Goal: Navigation & Orientation: Find specific page/section

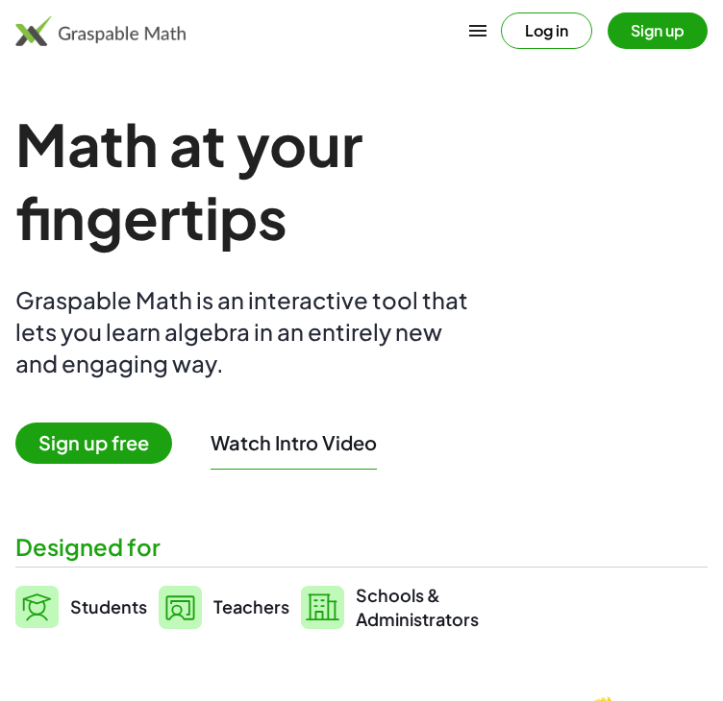
click at [75, 448] on span "Sign up free" at bounding box center [93, 443] width 157 height 41
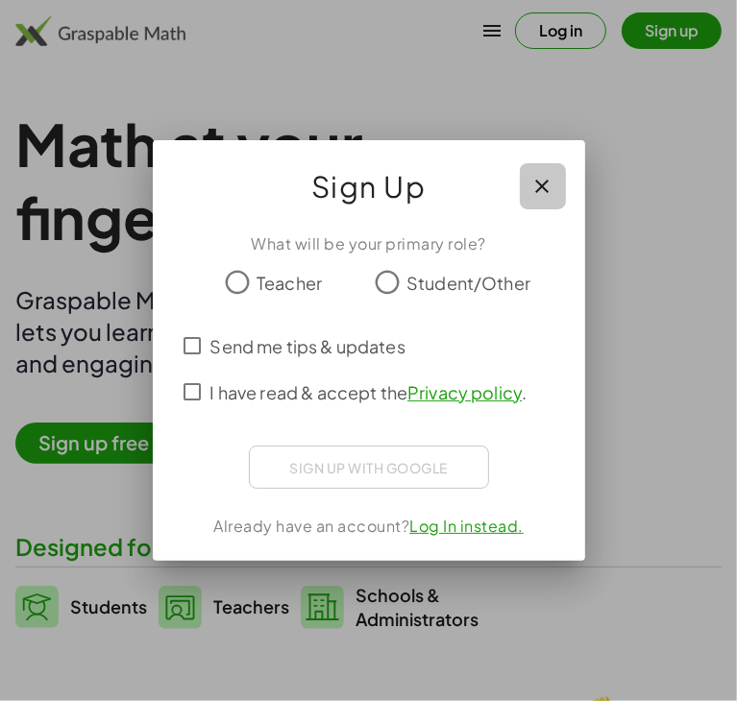
click at [543, 178] on icon "button" at bounding box center [542, 186] width 23 height 23
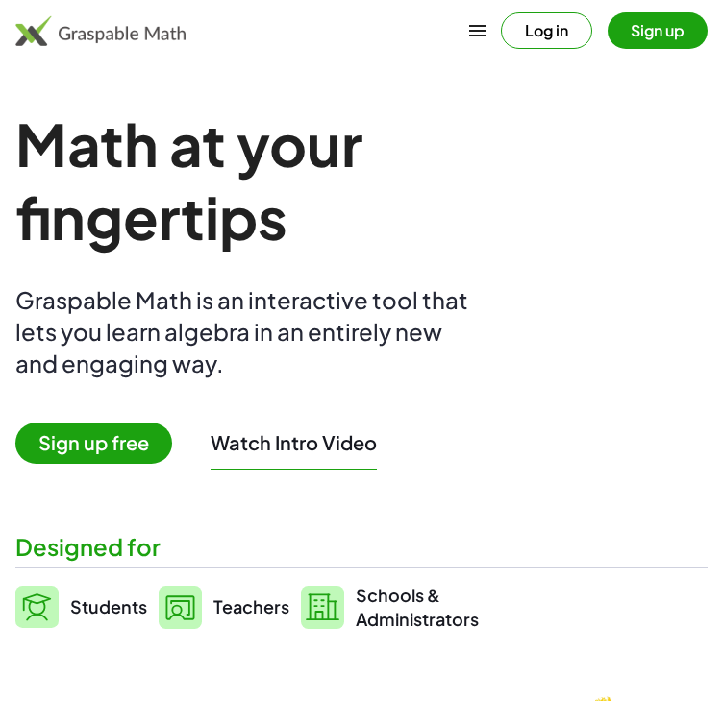
click at [549, 27] on button "Log in" at bounding box center [546, 30] width 91 height 37
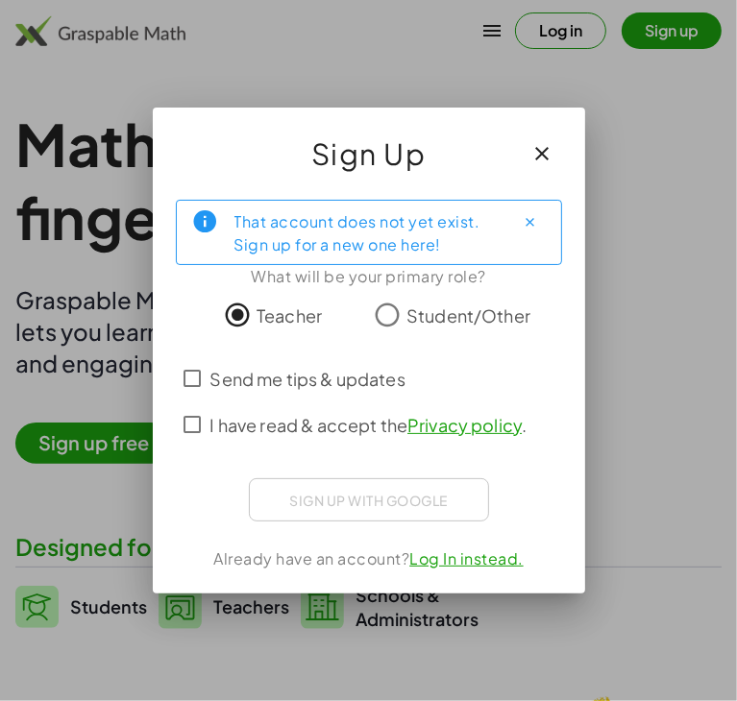
click at [524, 237] on div "That account does not yet exist. Sign up for a new one here!" at bounding box center [369, 232] width 386 height 65
click at [542, 144] on icon "button" at bounding box center [542, 153] width 23 height 23
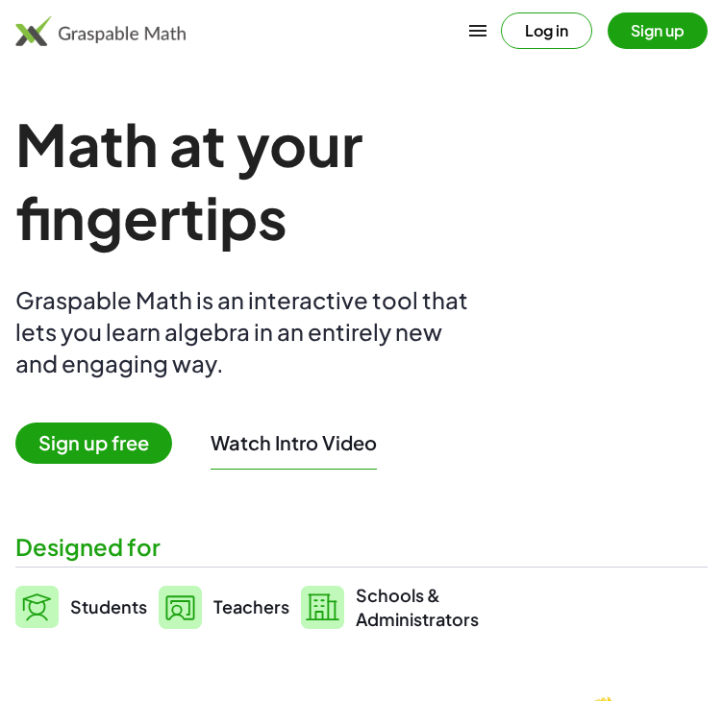
click at [661, 33] on button "Sign up" at bounding box center [657, 30] width 100 height 37
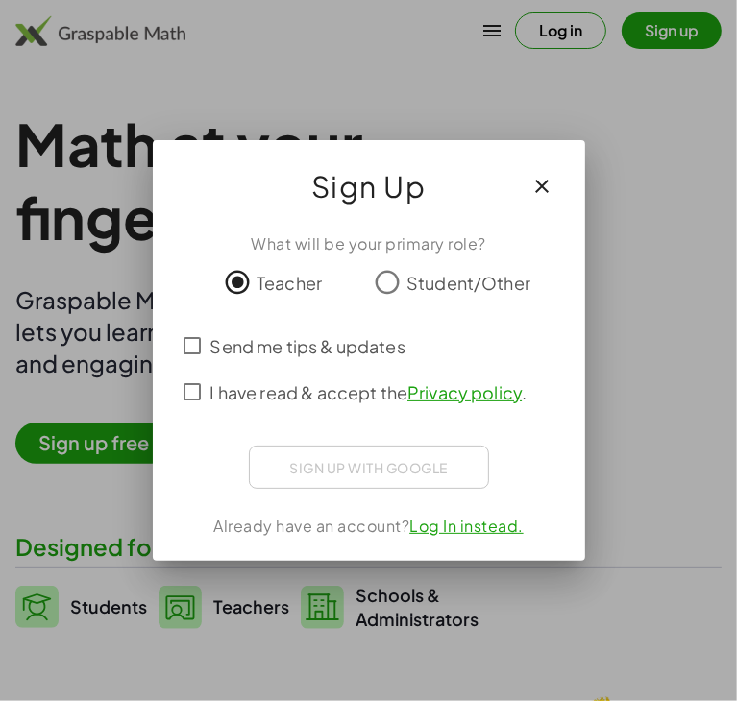
click at [463, 389] on link "Privacy policy" at bounding box center [464, 392] width 114 height 22
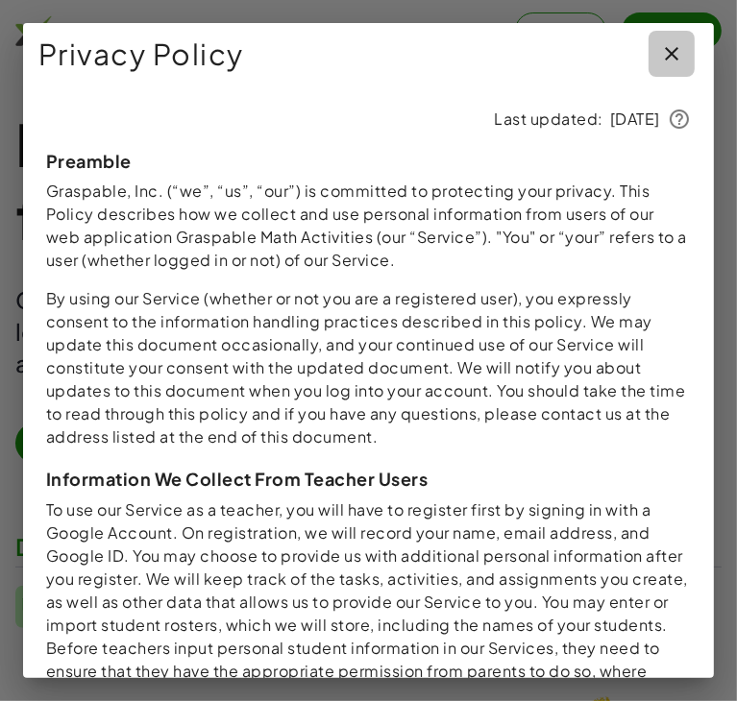
click at [660, 48] on icon "button" at bounding box center [671, 53] width 23 height 23
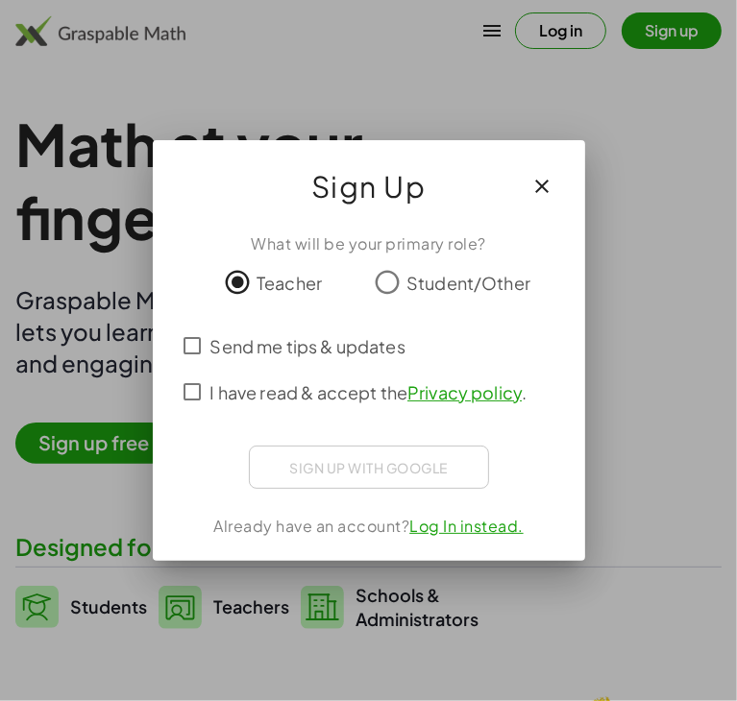
click at [458, 521] on link "Log In instead." at bounding box center [466, 526] width 114 height 20
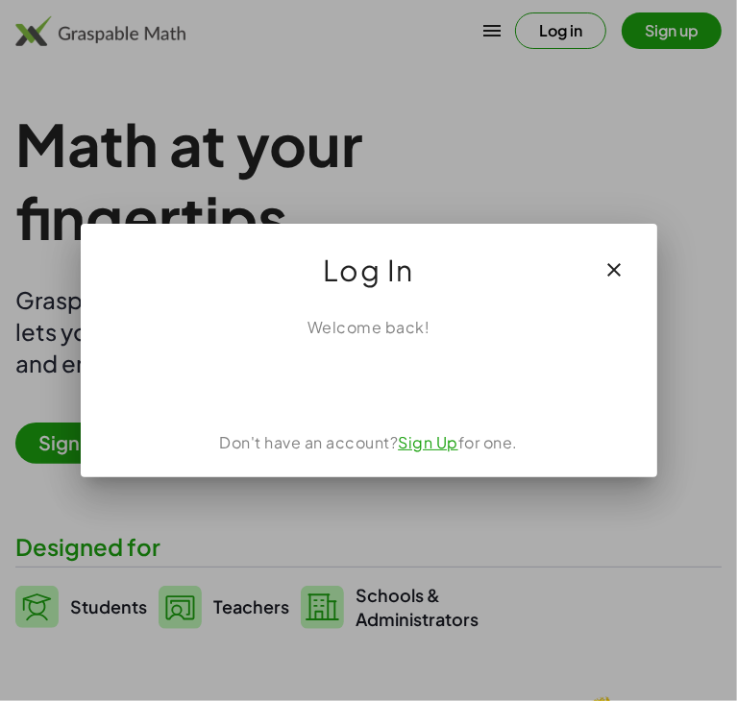
click at [418, 443] on link "Sign Up" at bounding box center [428, 442] width 61 height 20
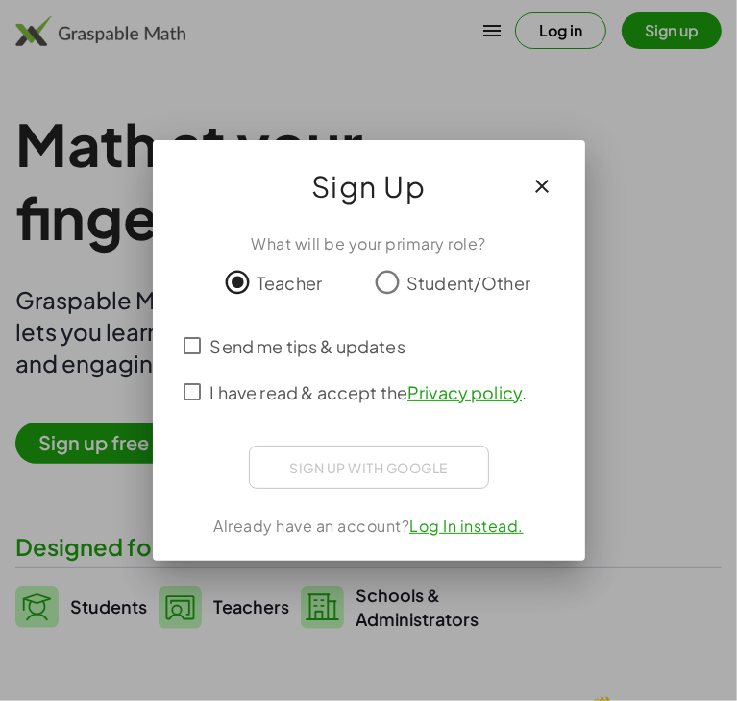
click at [500, 526] on link "Log In instead." at bounding box center [466, 526] width 114 height 20
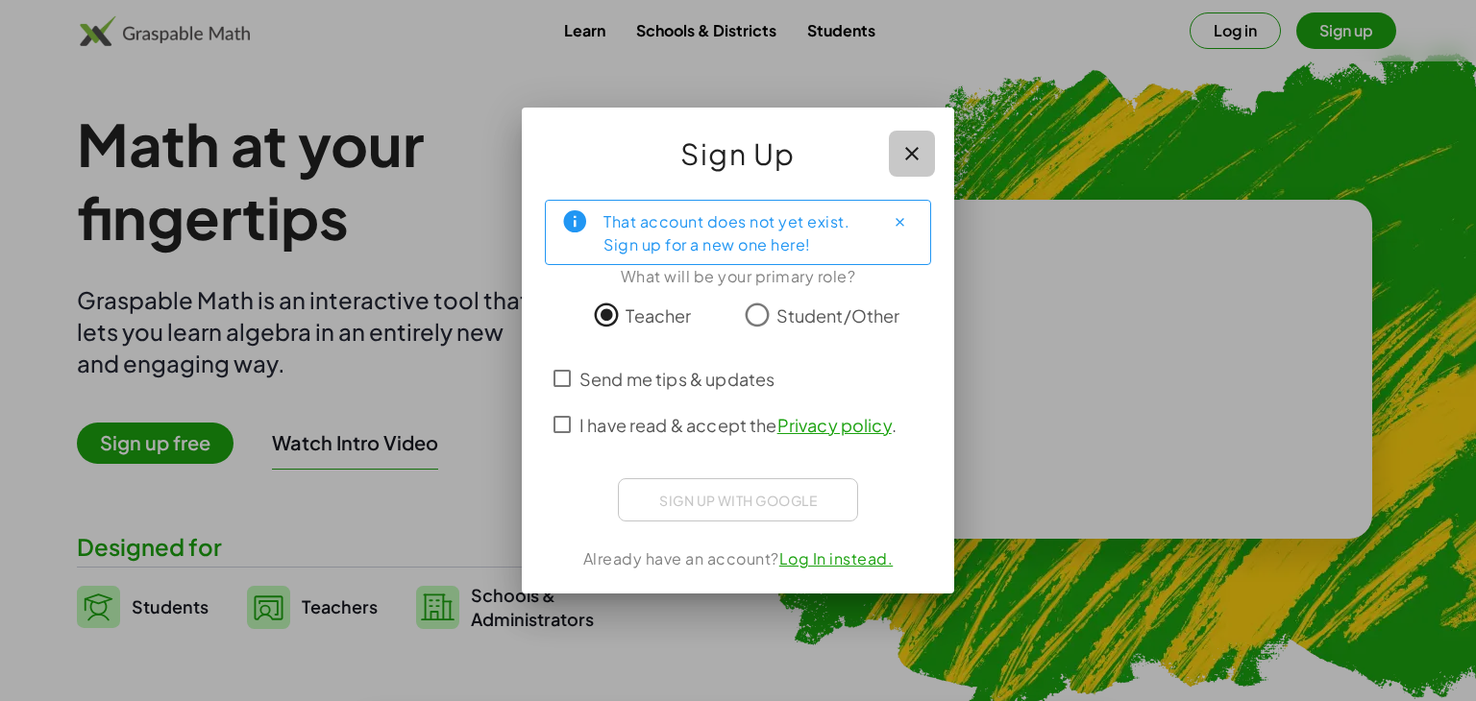
click at [736, 143] on icon "button" at bounding box center [911, 153] width 23 height 23
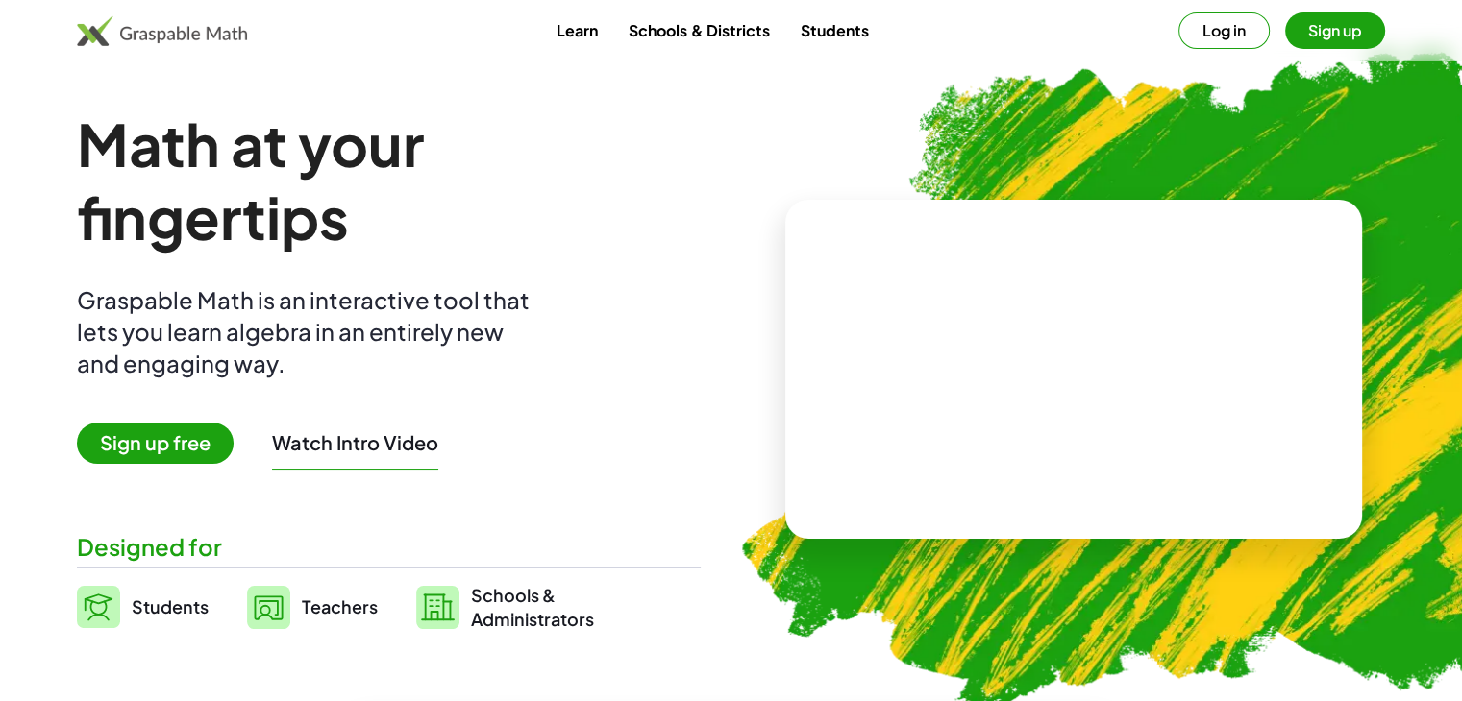
click at [166, 445] on span "Sign up free" at bounding box center [155, 443] width 157 height 41
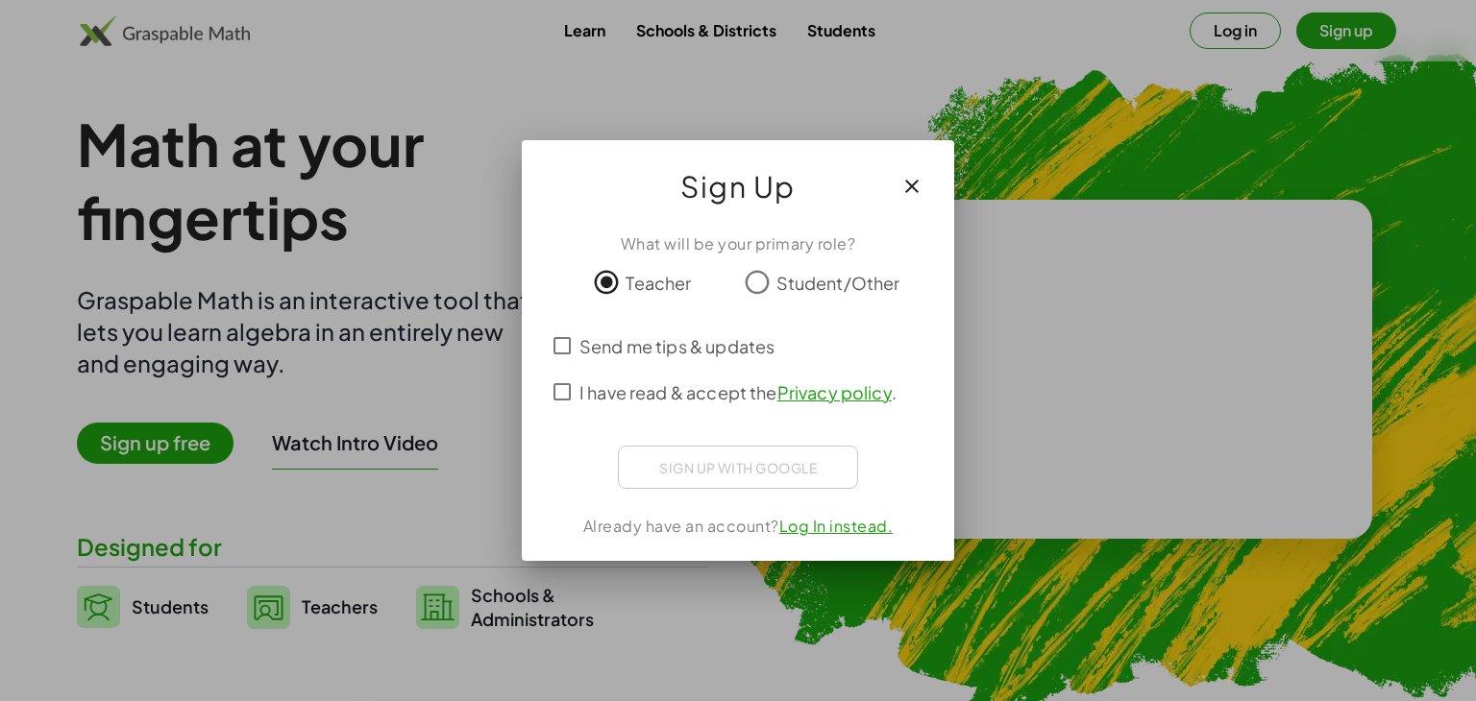
click at [736, 522] on link "Log In instead." at bounding box center [836, 526] width 114 height 20
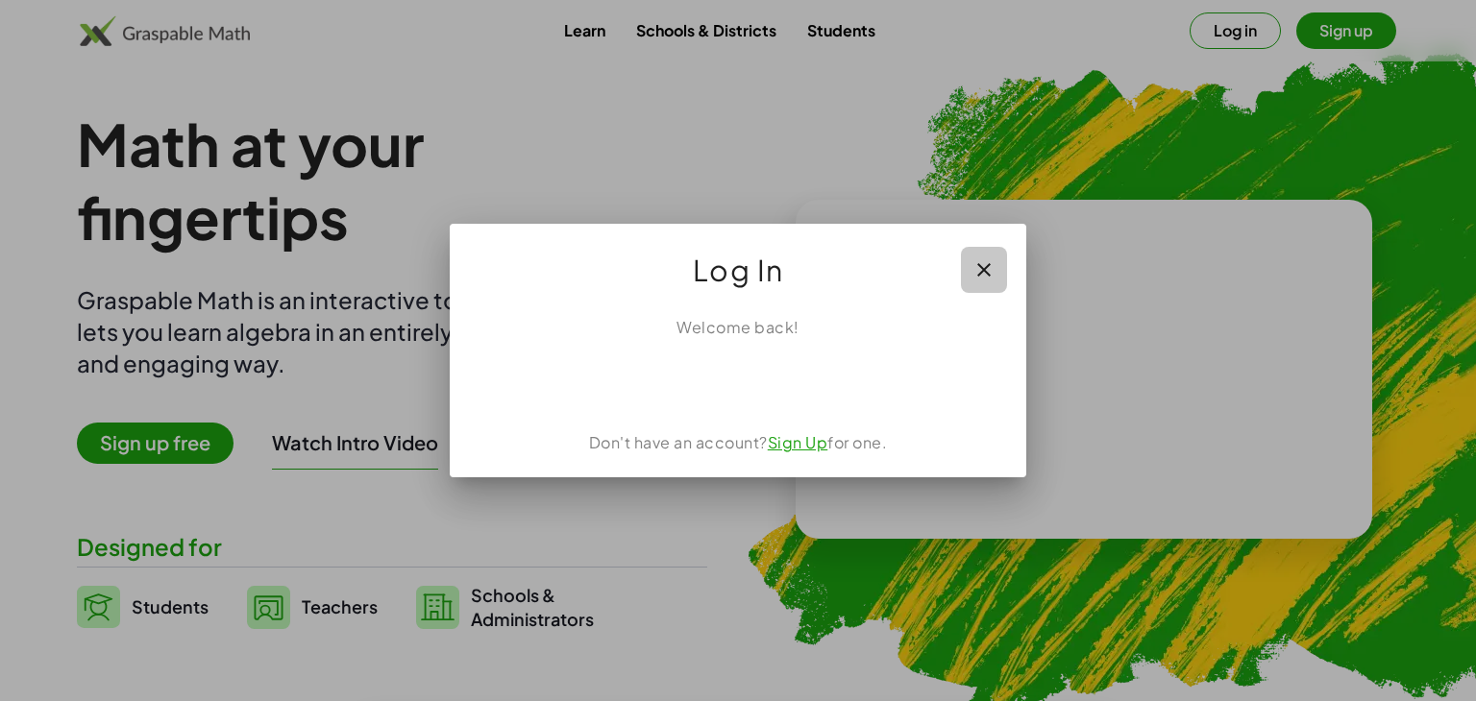
click at [736, 264] on icon "button" at bounding box center [983, 269] width 23 height 23
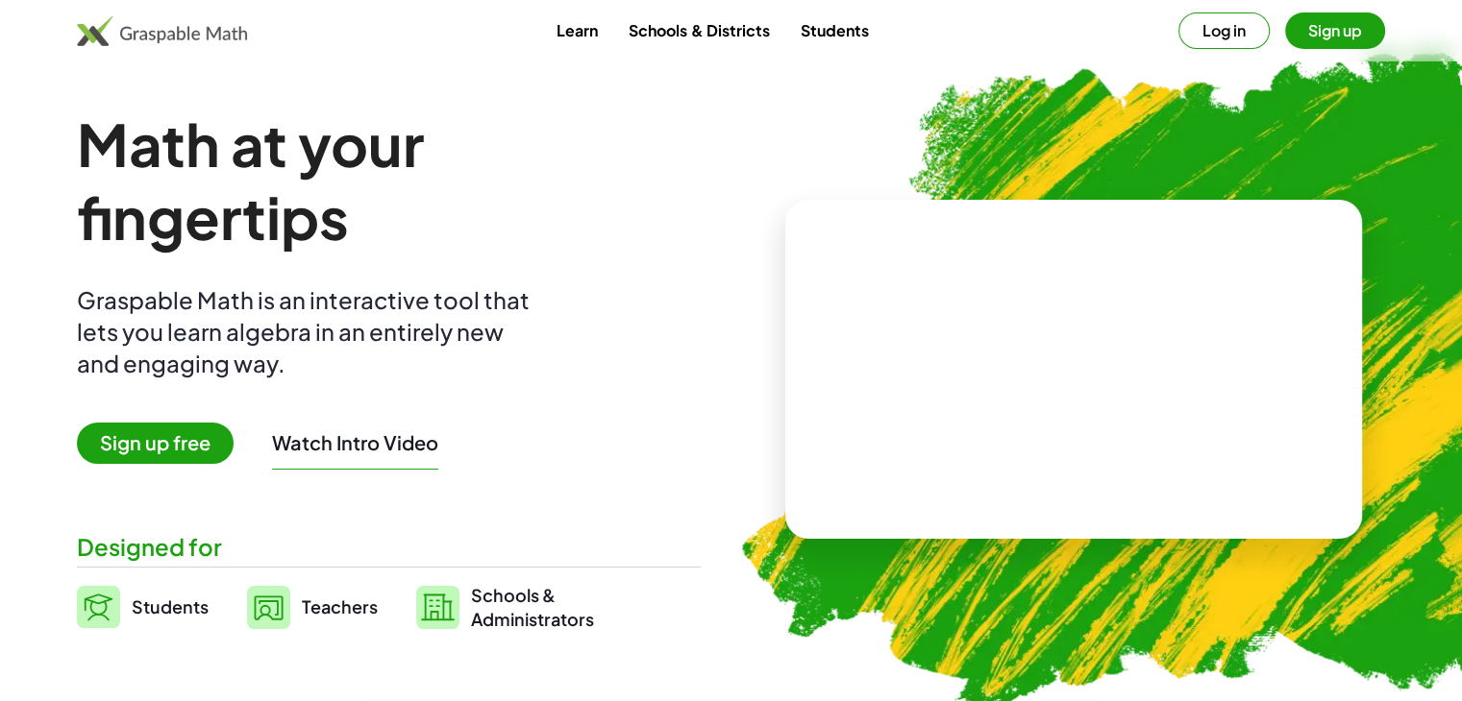
click at [122, 453] on span "Sign up free" at bounding box center [155, 443] width 157 height 41
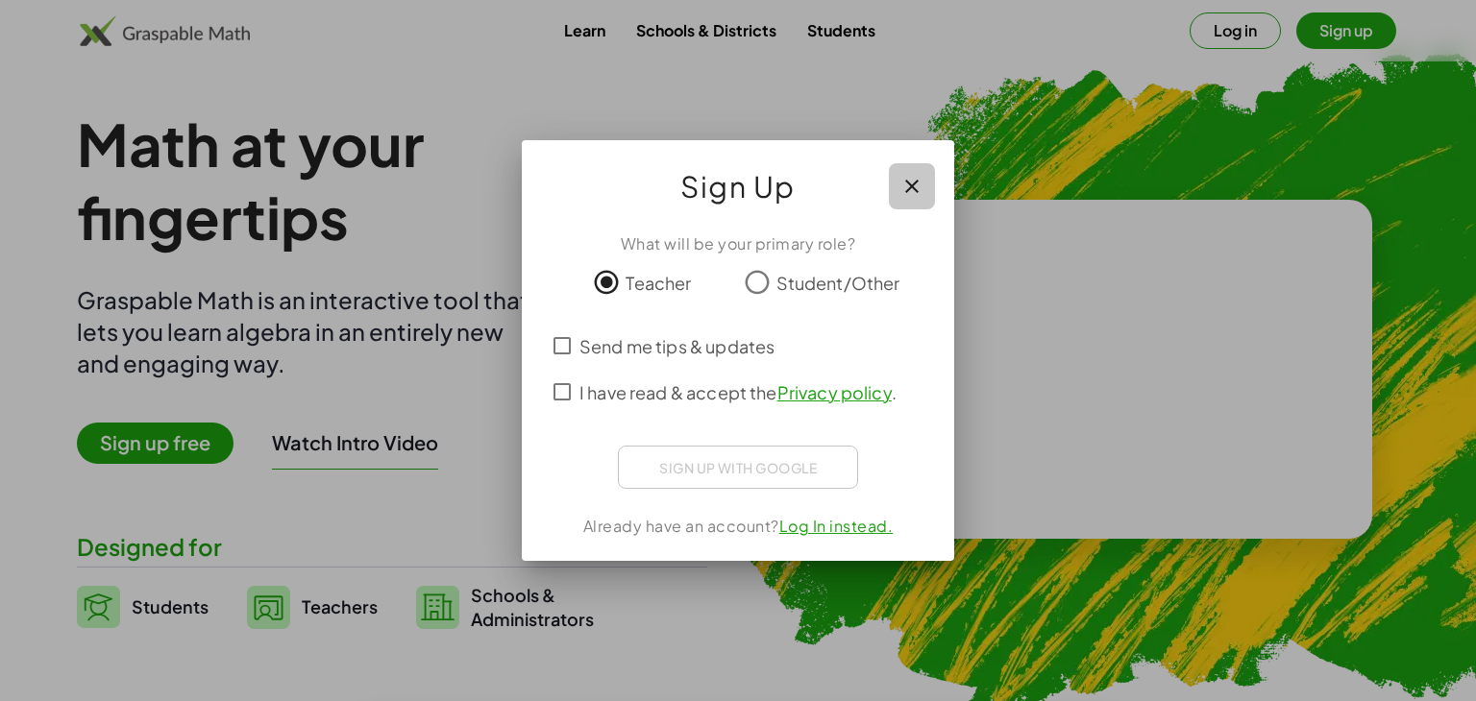
click at [736, 189] on icon "button" at bounding box center [911, 186] width 23 height 23
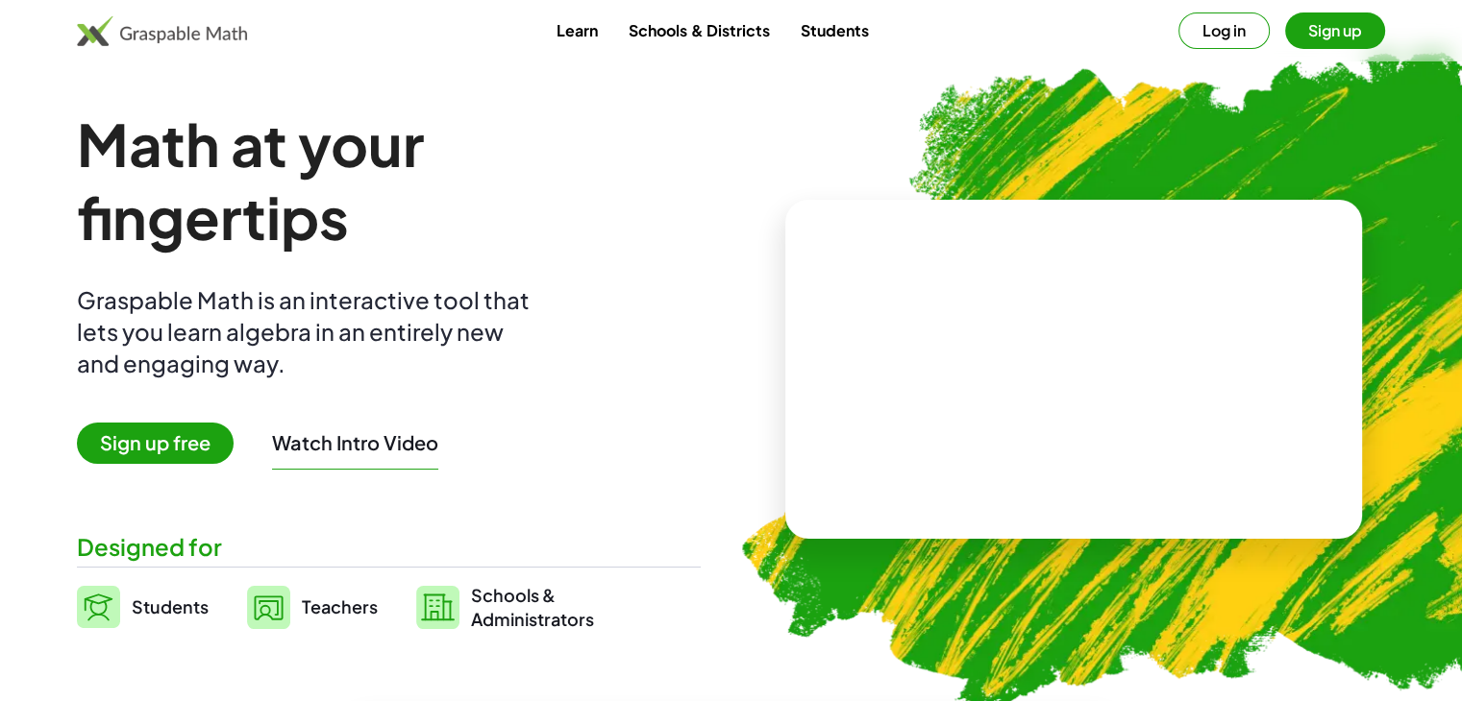
click at [726, 23] on link "Schools & Districts" at bounding box center [698, 30] width 171 height 36
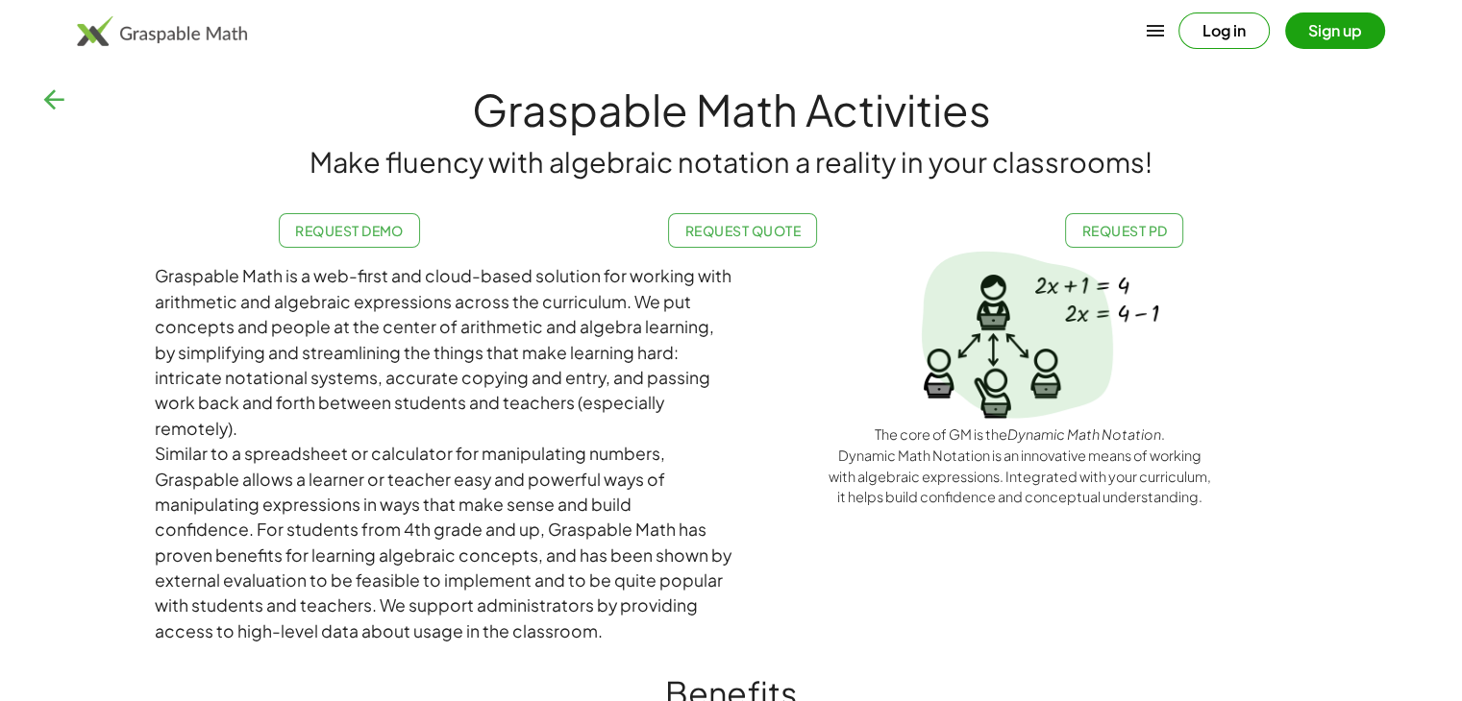
click at [565, 9] on div "Log in Sign up" at bounding box center [731, 31] width 1462 height 46
click at [45, 97] on icon "button" at bounding box center [53, 100] width 31 height 31
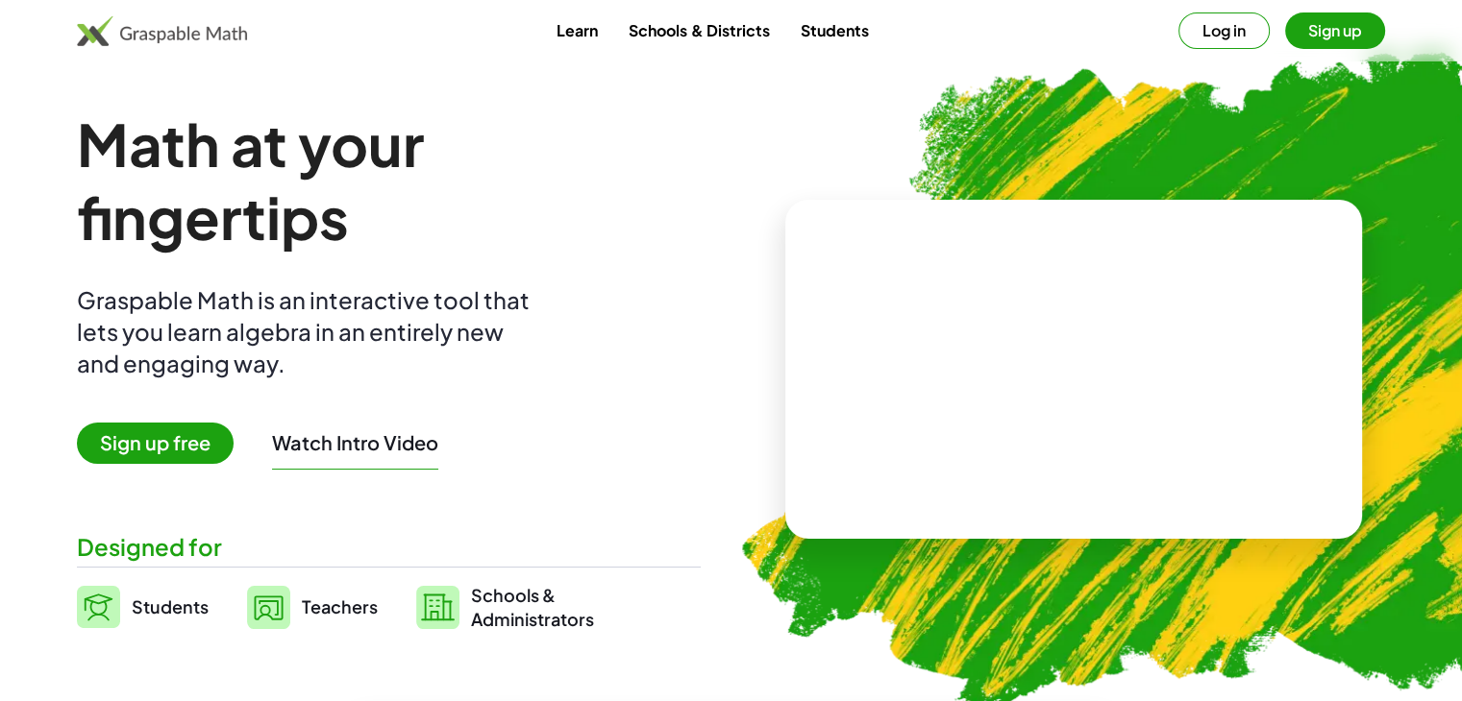
click at [594, 23] on link "Learn" at bounding box center [577, 30] width 72 height 36
